Goal: Task Accomplishment & Management: Complete application form

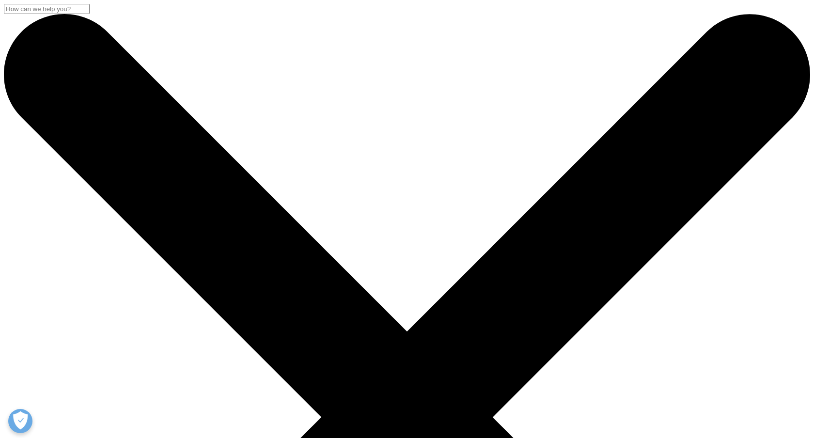
select select "HR/Career"
select select "[GEOGRAPHIC_DATA]"
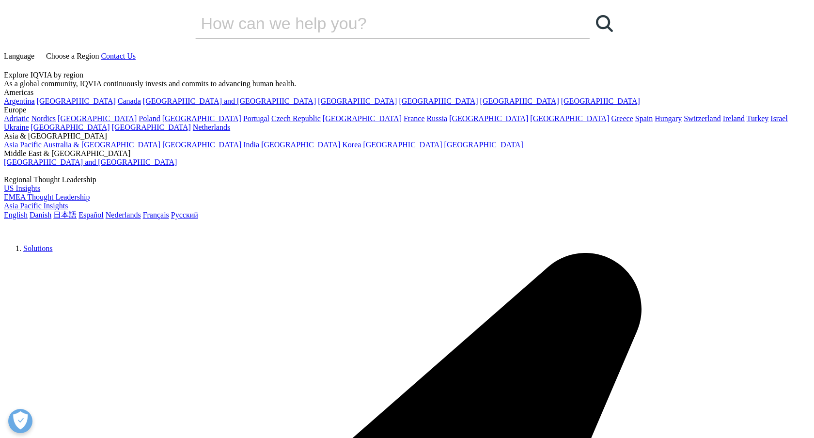
select select "English"
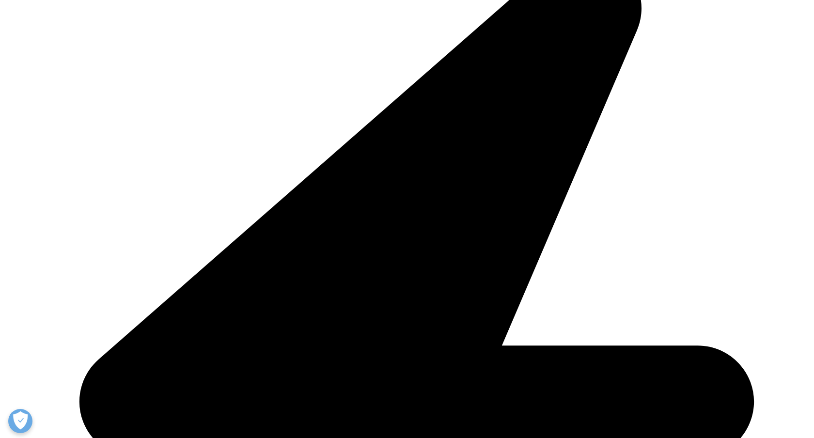
scroll to position [381, 0]
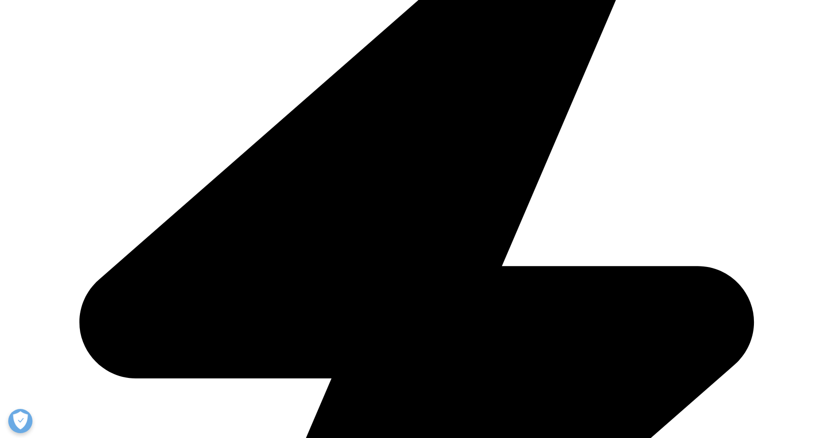
drag, startPoint x: 228, startPoint y: 217, endPoint x: 626, endPoint y: 304, distance: 408.0
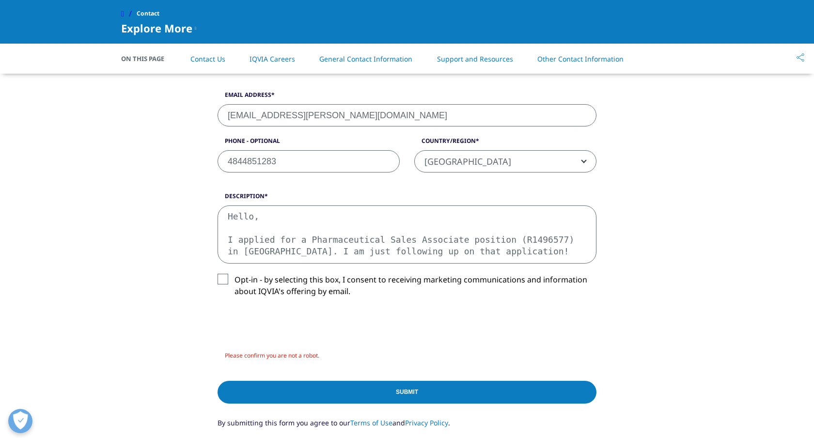
click at [627, 307] on div "What type of request? Email Us Request a Demo IQVIA Institute Inquiries Media I…" at bounding box center [407, 163] width 553 height 636
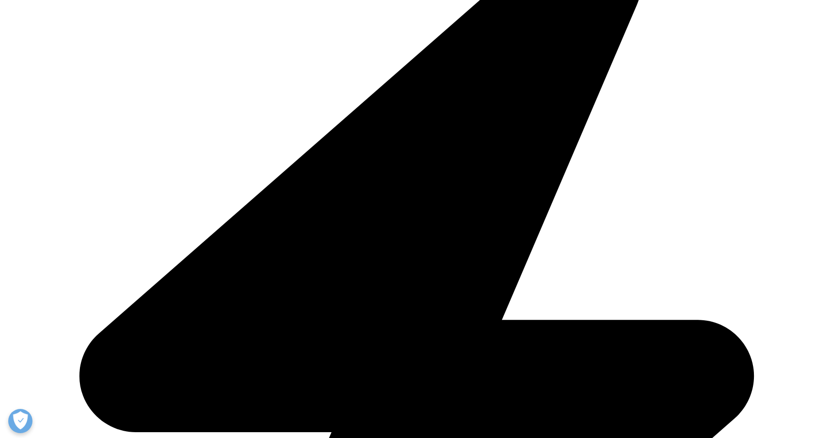
select select "English"
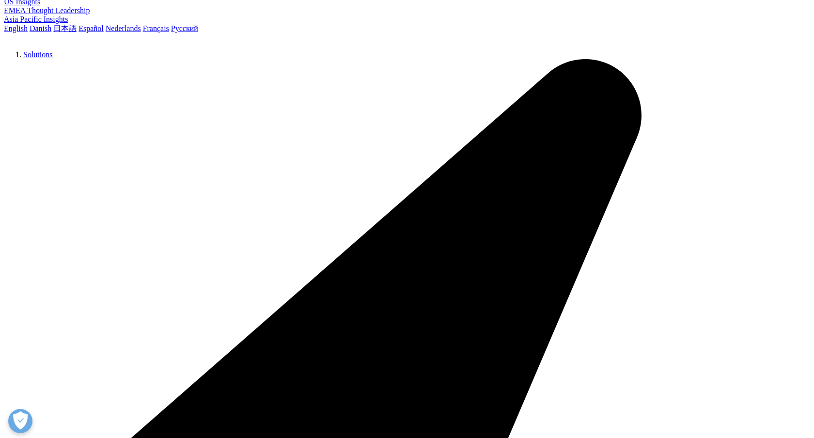
scroll to position [187, 0]
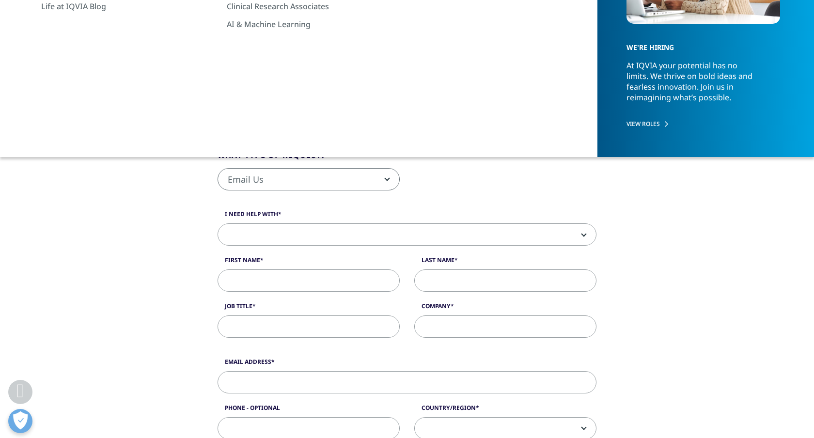
click at [282, 180] on span "Email Us" at bounding box center [308, 180] width 181 height 22
click at [165, 241] on div "What type of request? Email Us Request a Demo IQVIA Institute Inquiries Media I…" at bounding box center [407, 424] width 553 height 625
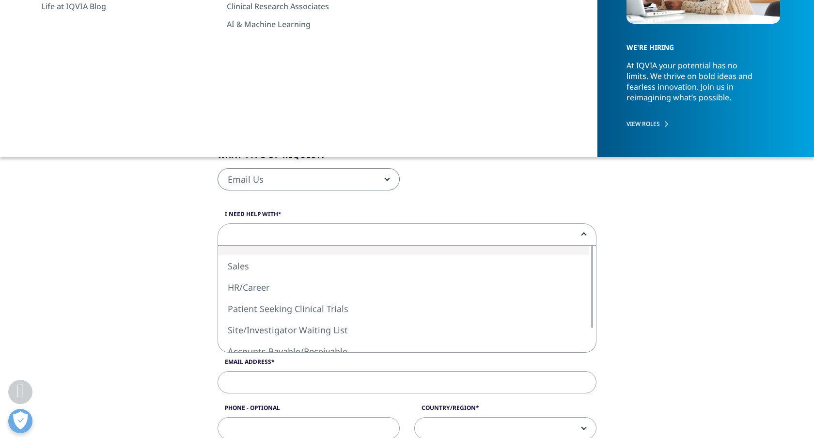
click at [259, 240] on span at bounding box center [407, 235] width 378 height 22
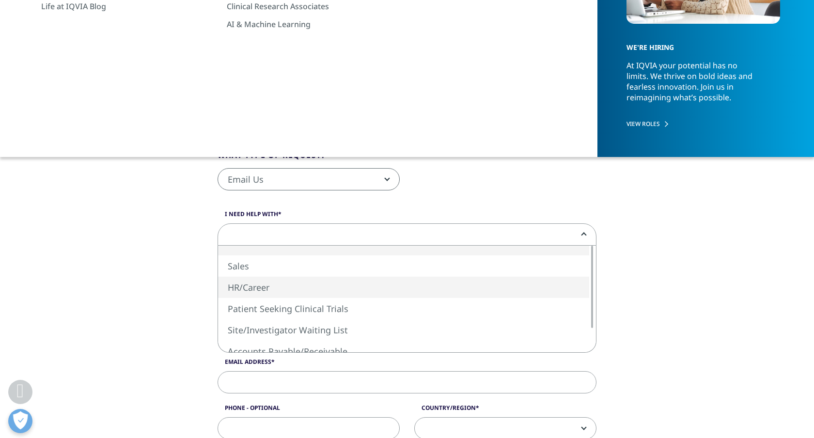
select select "HR/Career"
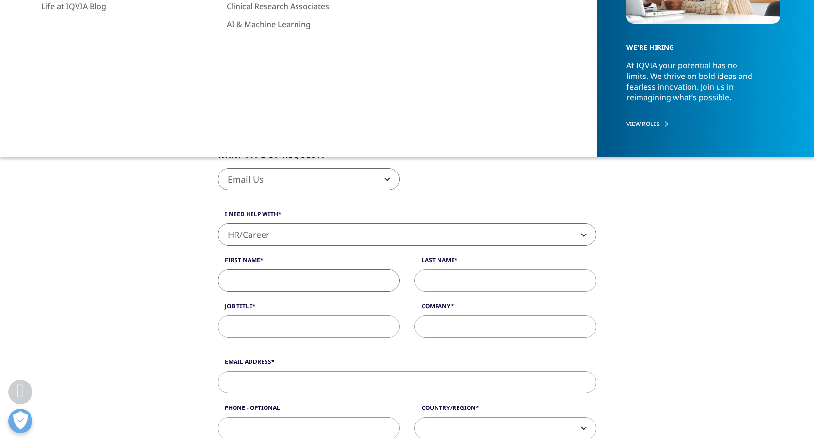
click at [255, 284] on input "First Name" at bounding box center [309, 281] width 182 height 22
type input "[PERSON_NAME]"
type input "[EMAIL_ADDRESS][PERSON_NAME][DOMAIN_NAME]"
type input "4844851283"
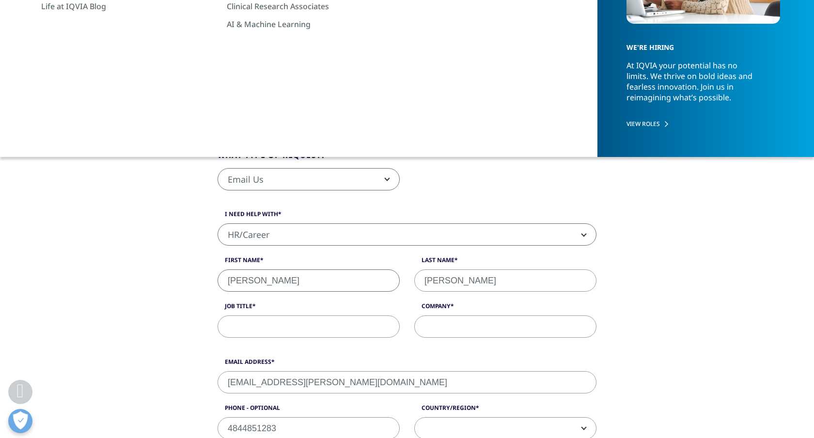
select select "[GEOGRAPHIC_DATA]"
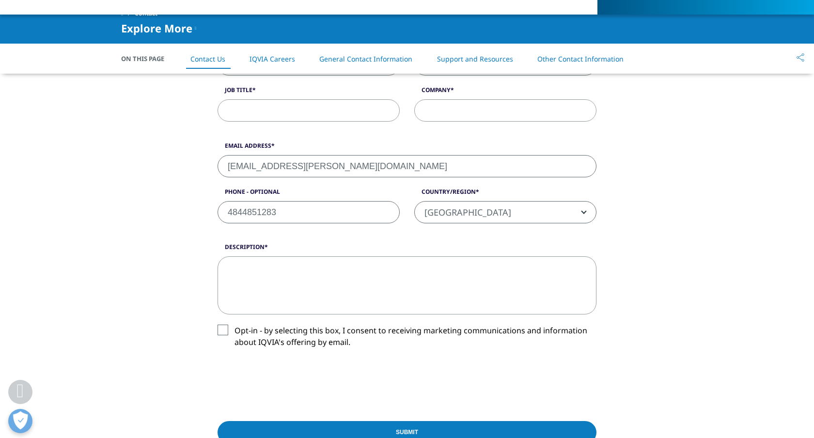
scroll to position [340, 0]
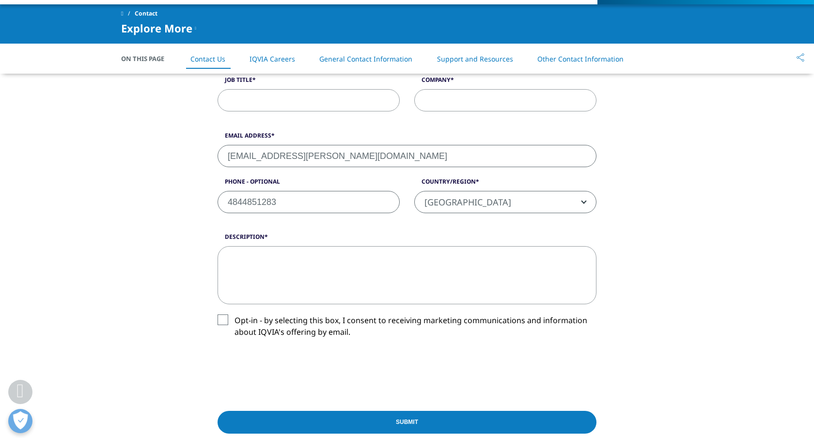
click at [298, 259] on textarea "Description" at bounding box center [407, 275] width 379 height 58
paste textarea "Hello, I applied for a Pharmaceutical Sales Associate position (R1496577) in [G…"
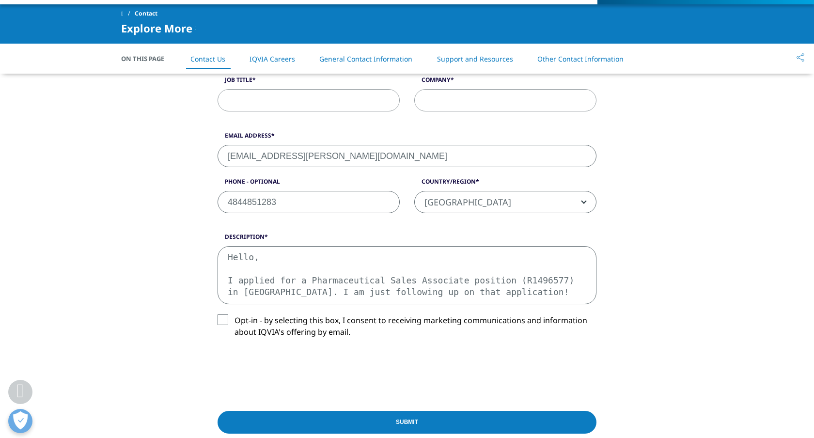
type textarea "Hello, I applied for a Pharmaceutical Sales Associate position (R1496577) in [G…"
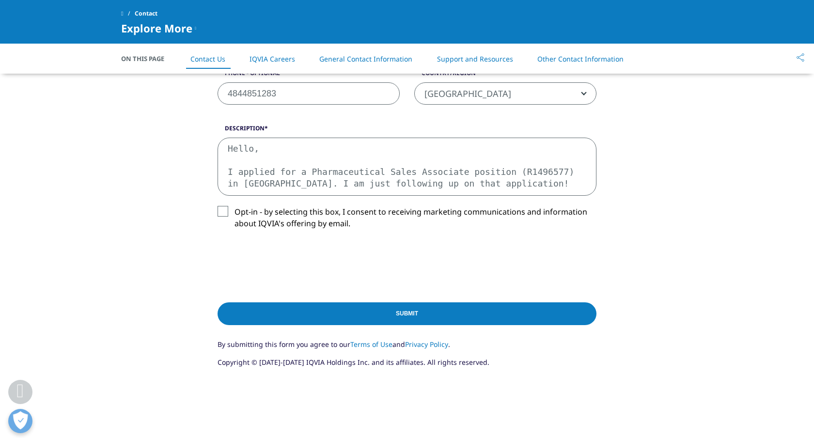
click at [351, 312] on input "Submit" at bounding box center [407, 314] width 379 height 23
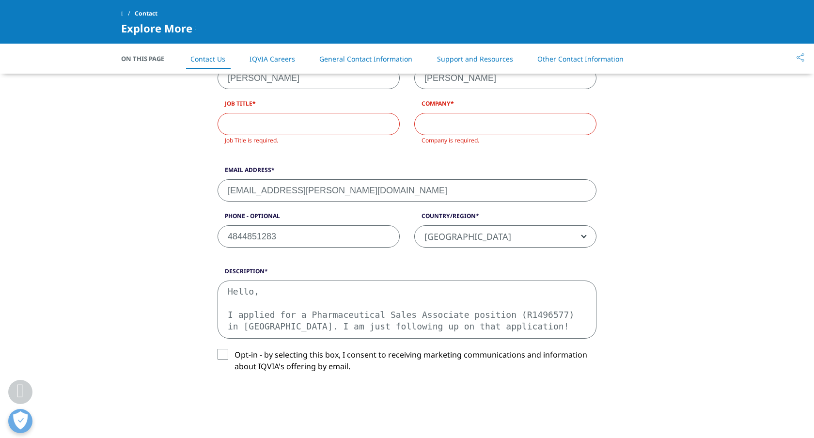
scroll to position [315, 0]
type input "Admin"
click at [484, 122] on input "Company" at bounding box center [506, 125] width 182 height 22
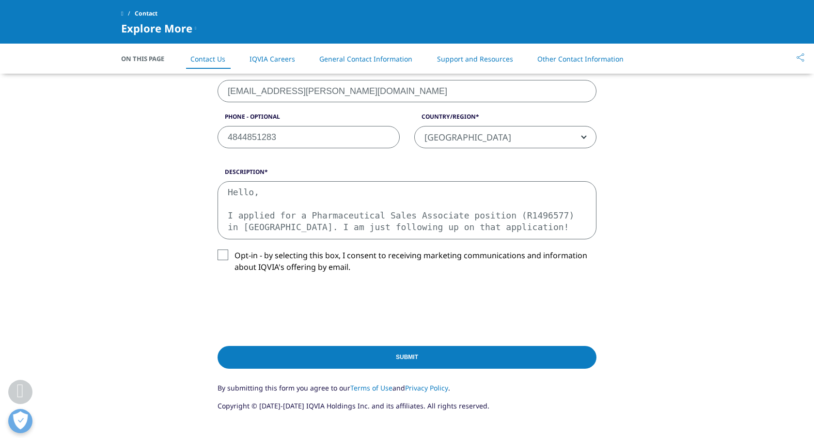
scroll to position [406, 0]
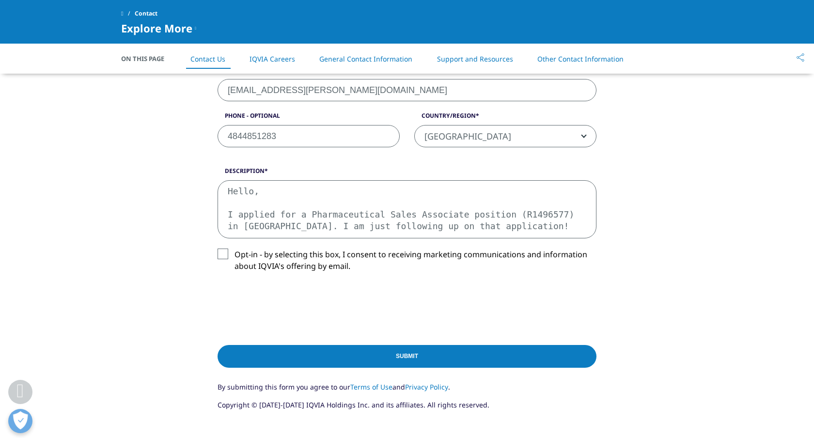
type input "Sanipur US LLC"
click at [423, 356] on input "Submit" at bounding box center [407, 356] width 379 height 23
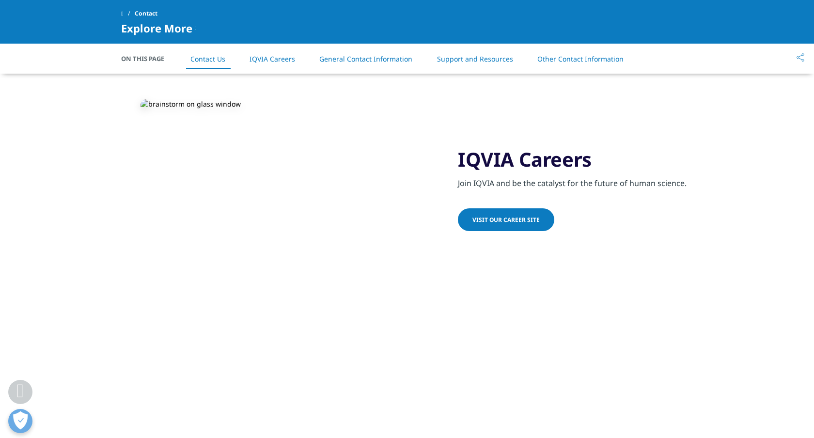
scroll to position [862, 0]
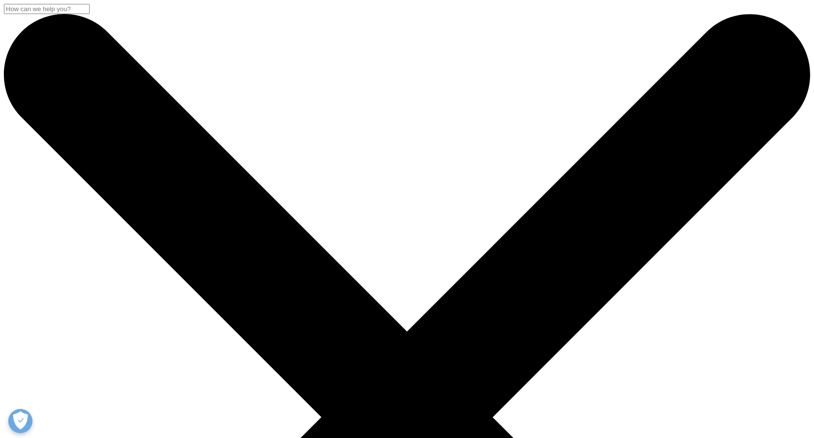
select select "English"
